Goal: Task Accomplishment & Management: Complete application form

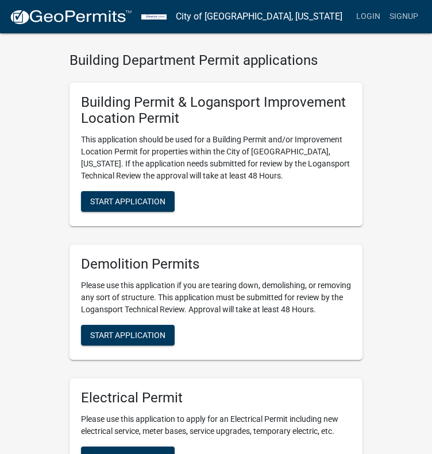
scroll to position [73, 0]
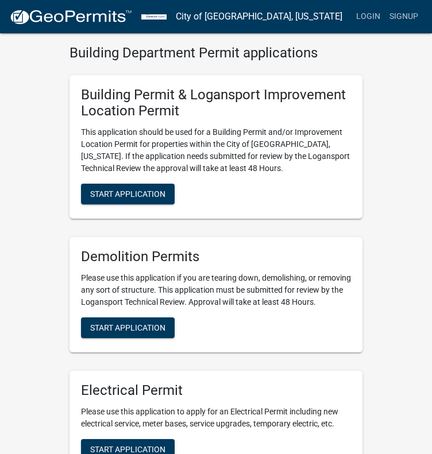
drag, startPoint x: 253, startPoint y: 203, endPoint x: 256, endPoint y: 230, distance: 26.6
click at [115, 190] on span "Start Application" at bounding box center [127, 194] width 75 height 9
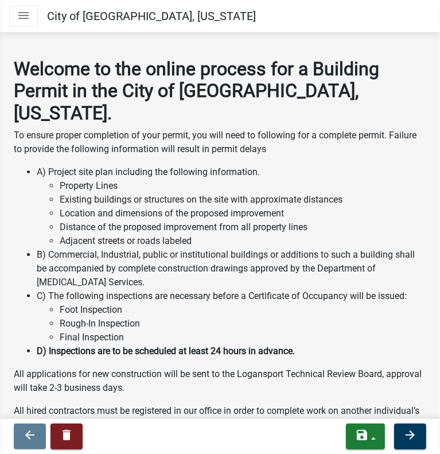
drag, startPoint x: 321, startPoint y: 82, endPoint x: 319, endPoint y: 110, distance: 27.6
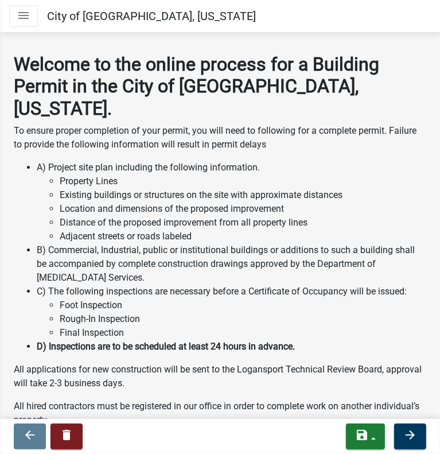
click at [190, 74] on strong "Welcome to the online process for a Building Permit in the City of [GEOGRAPHIC_…" at bounding box center [197, 86] width 366 height 66
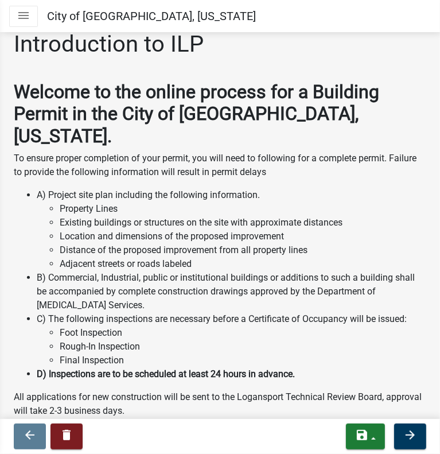
scroll to position [0, 0]
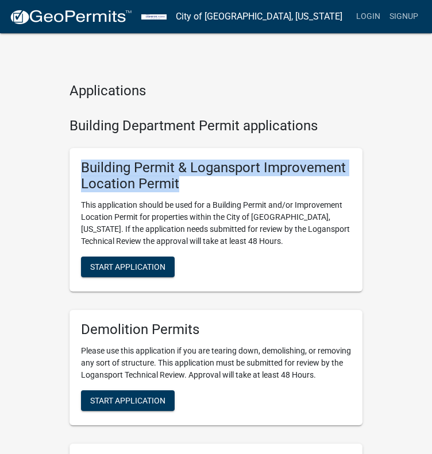
drag, startPoint x: 83, startPoint y: 163, endPoint x: 182, endPoint y: 179, distance: 100.1
click at [182, 179] on h5 "Building Permit & Logansport Improvement Location Permit" at bounding box center [216, 176] width 270 height 33
copy h5 "Building Permit & Logansport Improvement Location Permit"
click at [129, 262] on span "Start Application" at bounding box center [127, 266] width 75 height 9
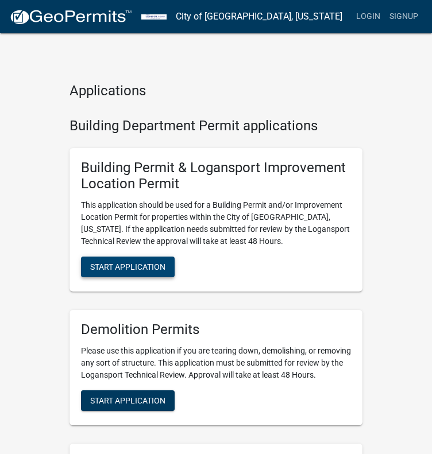
click at [124, 273] on button "Start Application" at bounding box center [128, 267] width 94 height 21
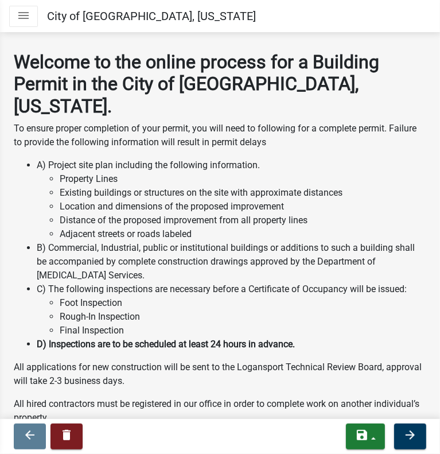
scroll to position [54, 0]
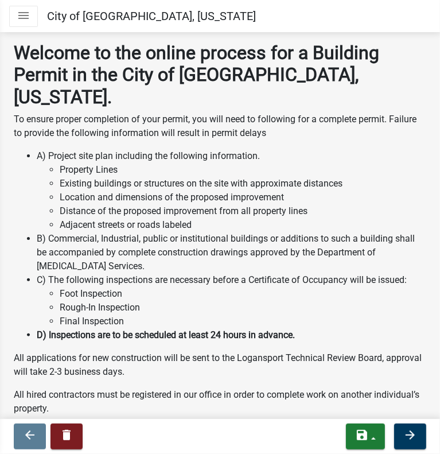
drag, startPoint x: 353, startPoint y: 41, endPoint x: 356, endPoint y: 68, distance: 27.2
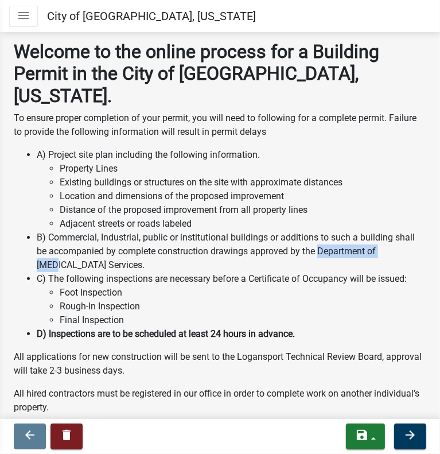
drag, startPoint x: 319, startPoint y: 227, endPoint x: 394, endPoint y: 235, distance: 75.7
click at [394, 235] on li "B) Commercial, Industrial, public or institutional buildings or additions to su…" at bounding box center [232, 251] width 390 height 41
copy li "Department of Fire"
drag, startPoint x: 111, startPoint y: 240, endPoint x: 34, endPoint y: 218, distance: 80.7
click at [34, 218] on ul "A) Project site plan including the following information. Property Lines Existi…" at bounding box center [220, 244] width 413 height 193
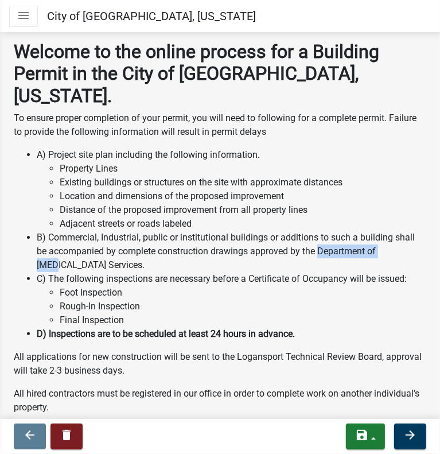
copy li "B) Commercial, Industrial, public or institutional buildings or additions to su…"
click at [115, 241] on li "B) Commercial, Industrial, public or institutional buildings or additions to su…" at bounding box center [232, 251] width 390 height 41
click at [107, 239] on li "B) Commercial, Industrial, public or institutional buildings or additions to su…" at bounding box center [232, 251] width 390 height 41
drag, startPoint x: 109, startPoint y: 242, endPoint x: 319, endPoint y: 233, distance: 209.8
click at [319, 233] on li "B) Commercial, Industrial, public or institutional buildings or additions to su…" at bounding box center [232, 251] width 390 height 41
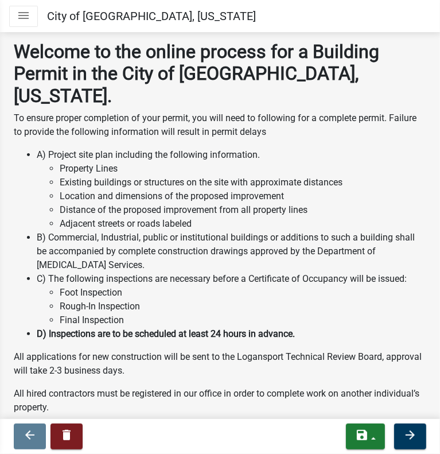
copy li "Department of [MEDICAL_DATA] Services."
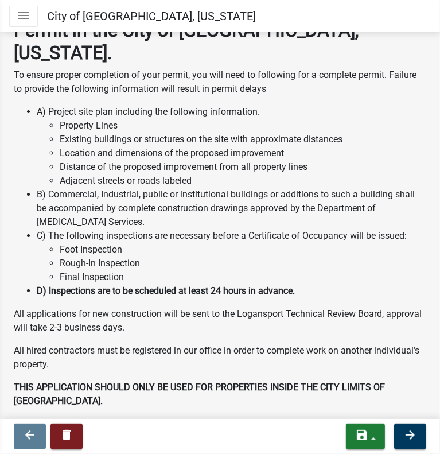
scroll to position [133, 0]
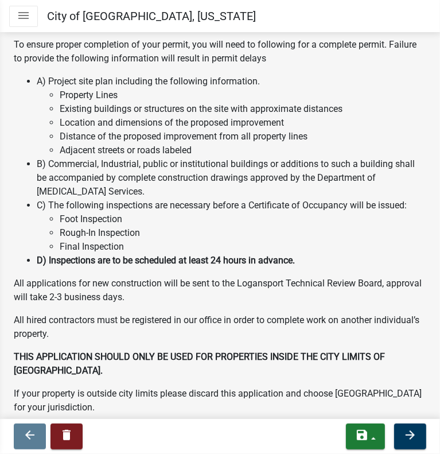
drag, startPoint x: 198, startPoint y: 149, endPoint x: 198, endPoint y: 196, distance: 47.7
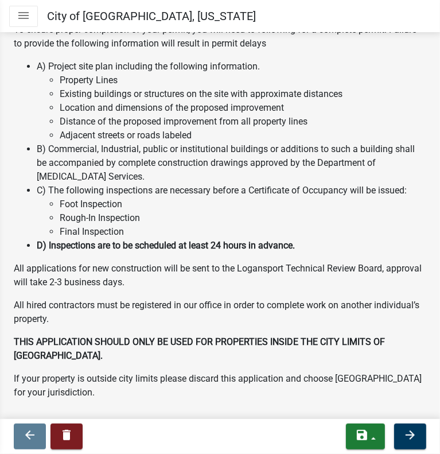
scroll to position [154, 0]
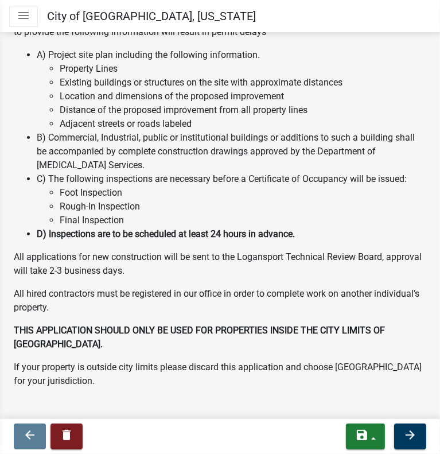
drag, startPoint x: 168, startPoint y: 140, endPoint x: 181, endPoint y: 202, distance: 63.4
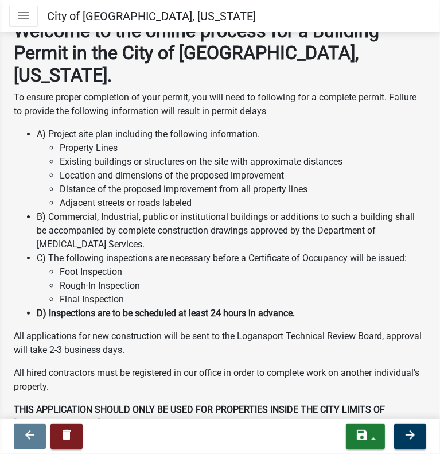
scroll to position [0, 0]
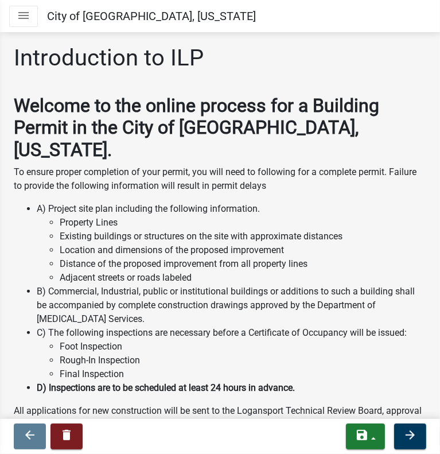
drag, startPoint x: 232, startPoint y: 283, endPoint x: 223, endPoint y: 173, distance: 110.0
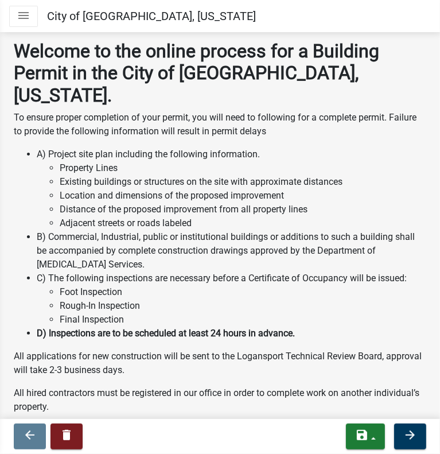
drag, startPoint x: 262, startPoint y: 140, endPoint x: 270, endPoint y: 172, distance: 33.2
